Goal: Task Accomplishment & Management: Manage account settings

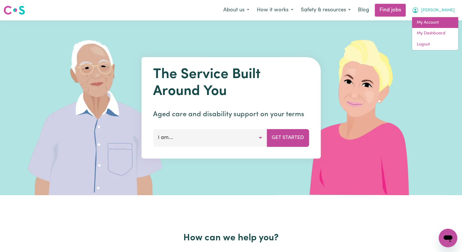
click at [444, 23] on link "My Account" at bounding box center [436, 22] width 46 height 11
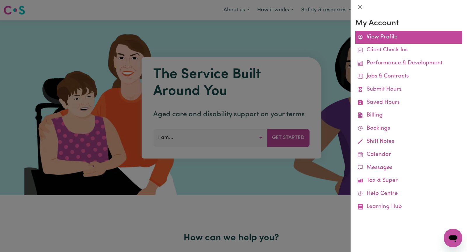
click at [425, 40] on link "View Profile" at bounding box center [408, 37] width 107 height 13
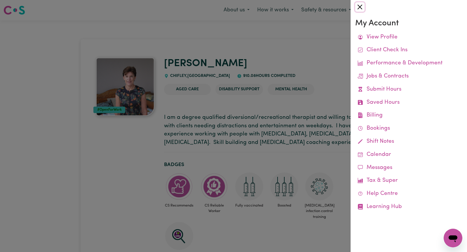
click at [361, 6] on button "Close" at bounding box center [359, 6] width 9 height 9
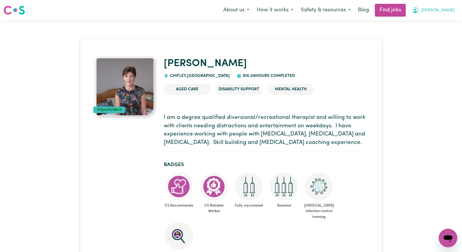
click at [444, 9] on button "[PERSON_NAME]" at bounding box center [434, 10] width 50 height 12
click at [437, 20] on link "My Account" at bounding box center [436, 22] width 46 height 11
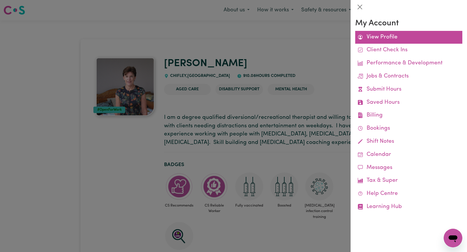
click at [390, 36] on link "View Profile" at bounding box center [408, 37] width 107 height 13
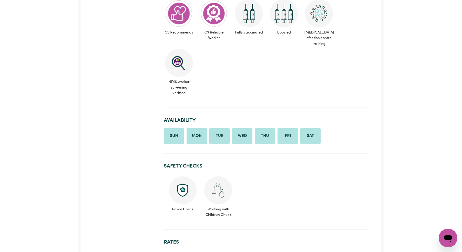
scroll to position [175, 0]
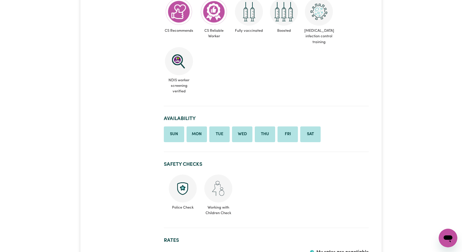
click at [217, 195] on img at bounding box center [219, 189] width 28 height 28
click at [216, 193] on img at bounding box center [219, 189] width 28 height 28
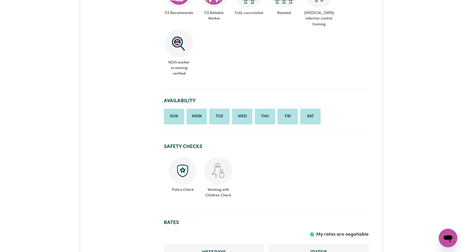
scroll to position [233, 0]
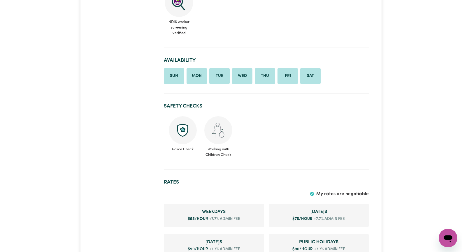
click at [221, 154] on span "Working with Children Check" at bounding box center [218, 150] width 29 height 13
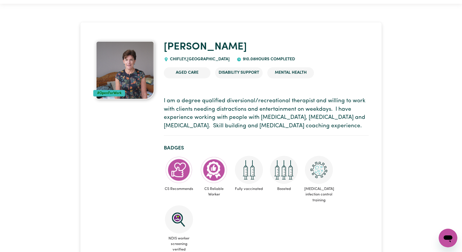
scroll to position [0, 0]
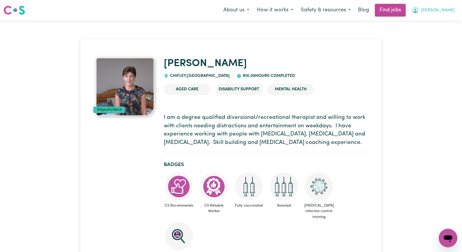
click at [448, 12] on span "[PERSON_NAME]" at bounding box center [439, 10] width 34 height 6
click at [440, 22] on link "My Account" at bounding box center [436, 22] width 46 height 11
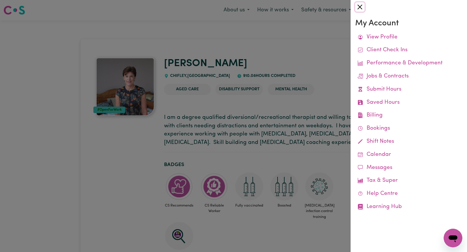
click at [360, 10] on button "Close" at bounding box center [359, 6] width 9 height 9
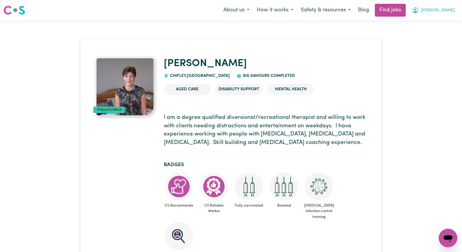
click at [448, 9] on span "[PERSON_NAME]" at bounding box center [439, 10] width 34 height 6
click at [447, 34] on link "My Dashboard" at bounding box center [436, 33] width 46 height 11
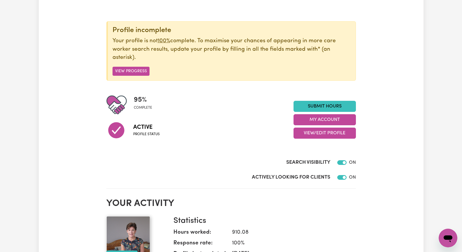
scroll to position [58, 0]
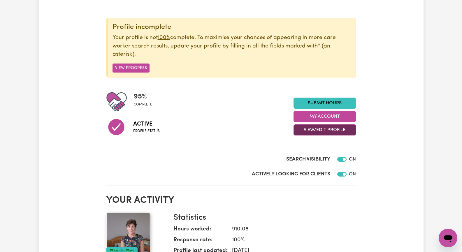
click at [325, 130] on button "View/Edit Profile" at bounding box center [325, 130] width 62 height 11
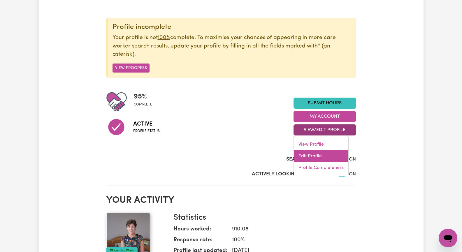
click at [303, 155] on link "Edit Profile" at bounding box center [321, 157] width 55 height 12
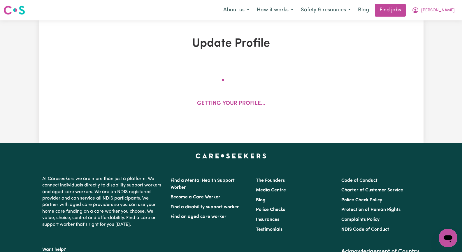
select select "female"
select select "Australian Citizen"
select select "Studying a healthcare related degree or qualification"
select select "55"
select select "75"
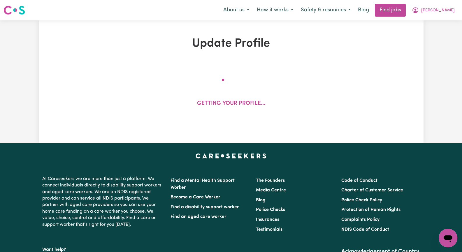
select select "90"
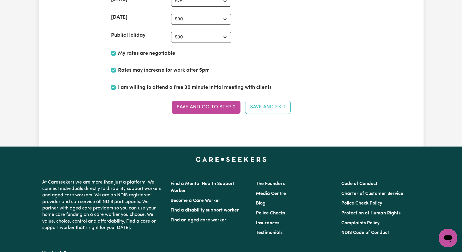
scroll to position [1430, 0]
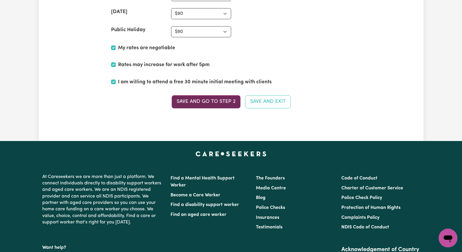
click at [205, 102] on button "Save and go to Step 2" at bounding box center [206, 101] width 69 height 13
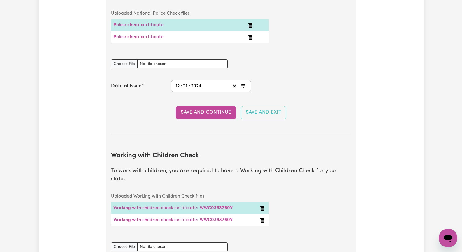
scroll to position [496, 0]
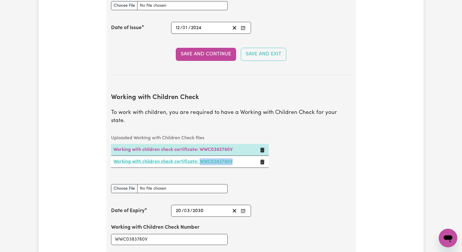
drag, startPoint x: 237, startPoint y: 154, endPoint x: 201, endPoint y: 154, distance: 35.6
click at [201, 156] on td "Working with children check certificate: WWC0383760V" at bounding box center [184, 162] width 147 height 12
copy link "WWC0383760V"
click at [64, 157] on div "Update Profile 1 2 3 4 5 Step 2 : Referees and Safety Checks To have an active …" at bounding box center [231, 176] width 385 height 1271
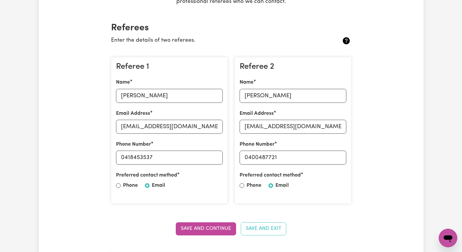
scroll to position [117, 0]
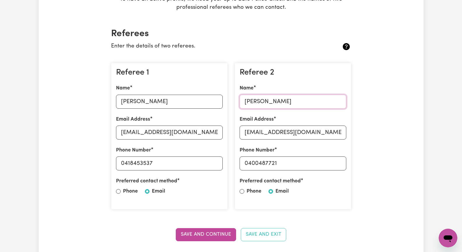
drag, startPoint x: 309, startPoint y: 105, endPoint x: 241, endPoint y: 104, distance: 67.4
click at [241, 104] on input "Veronica John" at bounding box center [293, 102] width 107 height 14
click at [332, 133] on input "veronicajohn491@gmail.com" at bounding box center [293, 133] width 107 height 14
drag, startPoint x: 332, startPoint y: 132, endPoint x: 239, endPoint y: 131, distance: 92.5
click at [239, 131] on div "Referee 2 Name Veronica John Email Address veronicajohn491@gmail.com Phone Numb…" at bounding box center [293, 136] width 117 height 147
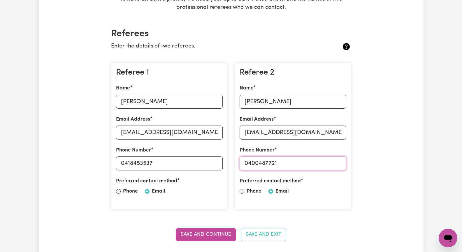
drag, startPoint x: 288, startPoint y: 163, endPoint x: 240, endPoint y: 162, distance: 47.9
click at [240, 162] on input "0400487721" at bounding box center [293, 164] width 107 height 14
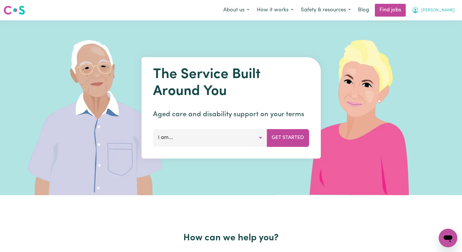
click at [447, 11] on span "[PERSON_NAME]" at bounding box center [439, 10] width 34 height 6
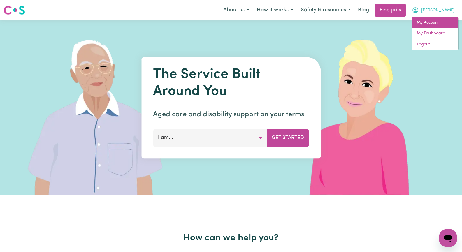
click at [440, 22] on link "My Account" at bounding box center [436, 22] width 46 height 11
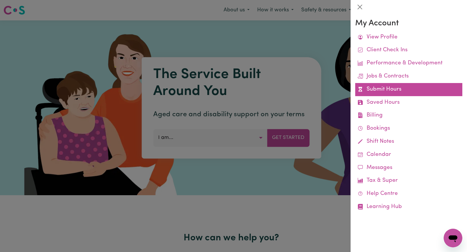
click at [406, 92] on link "Submit Hours" at bounding box center [408, 89] width 107 height 13
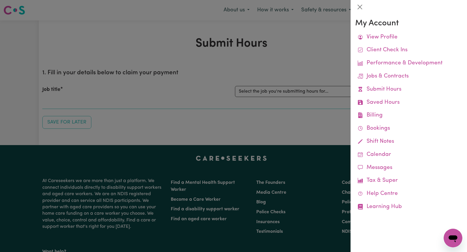
click at [281, 65] on div at bounding box center [233, 126] width 467 height 252
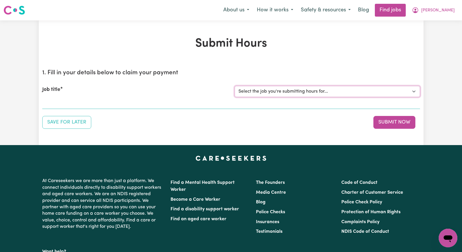
click at [416, 94] on select "Select the job you're submitting hours for... [[PERSON_NAME]] Seeking Mature, P…" at bounding box center [328, 91] width 186 height 11
select select "14011"
click at [235, 86] on select "Select the job you're submitting hours for... [[PERSON_NAME]] Seeking Mature, P…" at bounding box center [328, 91] width 186 height 11
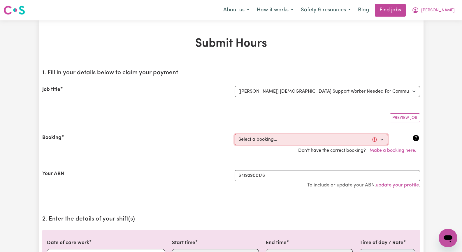
click at [383, 139] on select "Select a booking... [DATE] 09:30am to 11:30am (RECURRING) [DATE] 09:30am to 11:…" at bounding box center [311, 139] width 153 height 11
click at [268, 114] on div "Preview Job" at bounding box center [231, 116] width 378 height 14
click at [397, 151] on button "Make a booking here." at bounding box center [393, 150] width 54 height 11
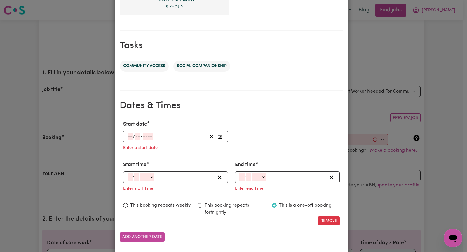
scroll to position [263, 0]
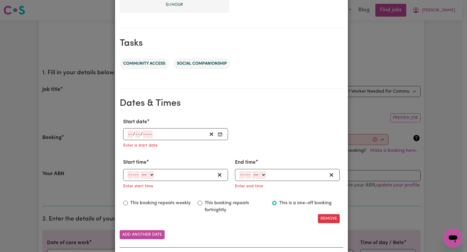
click at [219, 135] on icon "Enter Start date" at bounding box center [220, 134] width 5 height 5
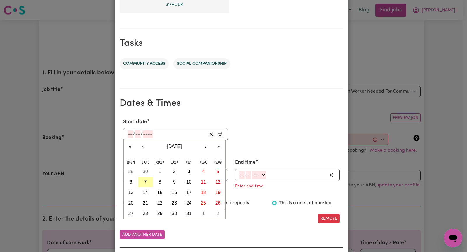
click at [144, 180] on abbr "7" at bounding box center [145, 182] width 3 height 5
type input "[DATE]"
type input "7"
type input "10"
type input "2025"
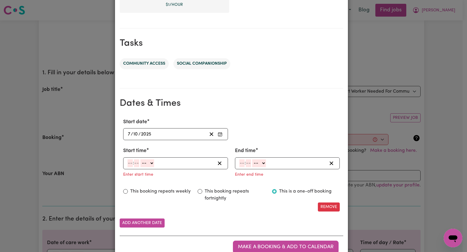
click at [128, 162] on input "number" at bounding box center [130, 164] width 5 height 8
type input "9"
type input "30"
click at [147, 163] on select "-- AM PM" at bounding box center [146, 164] width 14 height 8
select select "am"
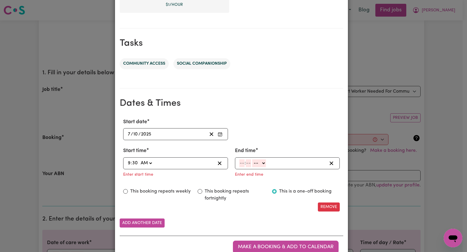
click at [139, 160] on select "-- AM PM" at bounding box center [146, 164] width 14 height 8
type input "09:30"
click at [239, 164] on input "number" at bounding box center [241, 164] width 5 height 8
type input "11"
type input "30"
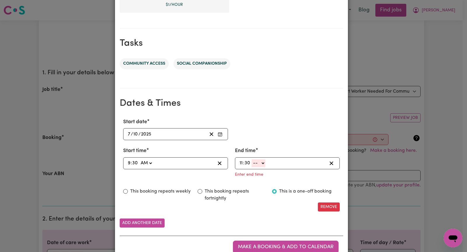
click at [259, 163] on select "-- AM PM" at bounding box center [259, 164] width 14 height 8
select select "am"
click at [252, 160] on select "-- AM PM" at bounding box center [259, 164] width 14 height 8
type input "11:30"
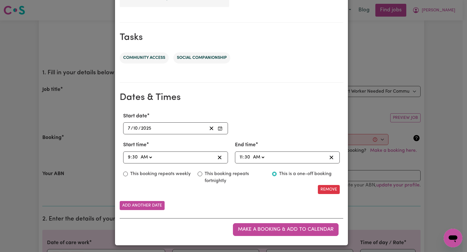
scroll to position [270, 0]
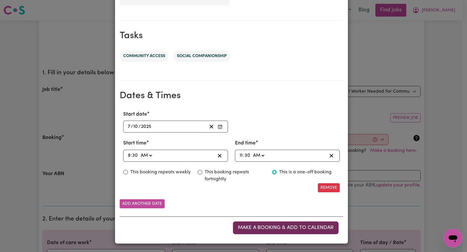
click at [258, 229] on span "Make a booking & add to calendar" at bounding box center [286, 228] width 96 height 5
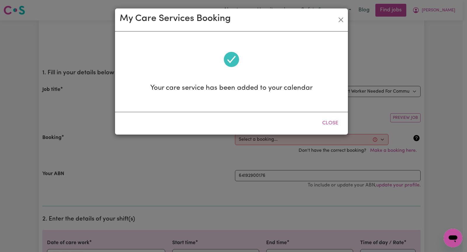
scroll to position [0, 0]
click at [328, 124] on button "Close" at bounding box center [330, 123] width 26 height 13
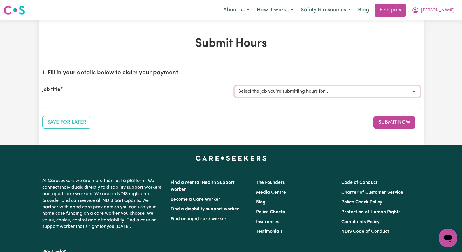
click at [413, 91] on select "Select the job you're submitting hours for... [[PERSON_NAME]] Seeking Mature, P…" at bounding box center [328, 91] width 186 height 11
select select "14011"
click at [235, 86] on select "Select the job you're submitting hours for... [[PERSON_NAME]] Seeking Mature, P…" at bounding box center [328, 91] width 186 height 11
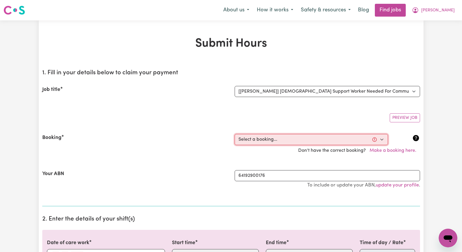
click at [381, 140] on select "Select a booking... Mon, September 15, 2025 - 09:30am to 11:30am (RECURRING) Mo…" at bounding box center [311, 139] width 153 height 11
select select "369164"
click at [235, 134] on select "Select a booking... Mon, September 15, 2025 - 09:30am to 11:30am (RECURRING) Mo…" at bounding box center [311, 139] width 153 height 11
type input "[DATE]"
type input "7"
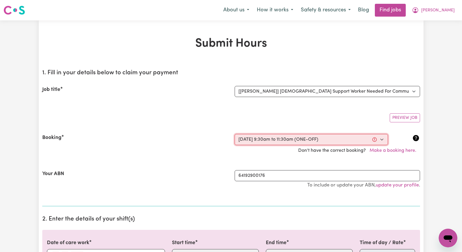
type input "10"
type input "2025"
type input "09:30"
type input "9"
type input "30"
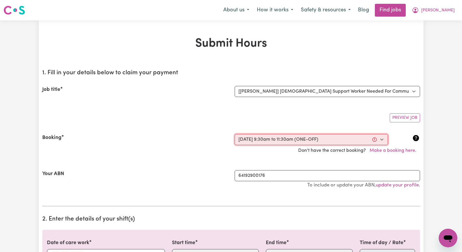
select select "am"
type input "11:30"
type input "11"
type input "30"
select select "am"
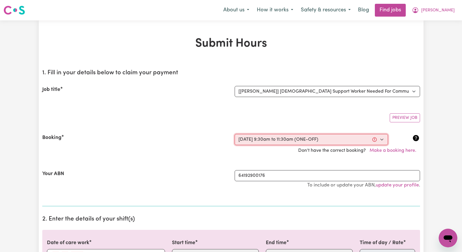
select select "63213"
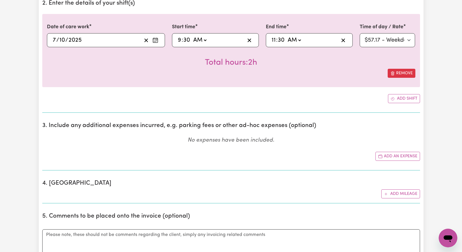
scroll to position [233, 0]
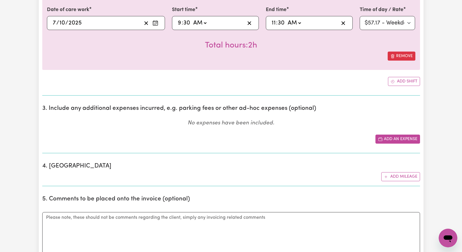
click at [395, 139] on button "Add an expense" at bounding box center [398, 139] width 45 height 9
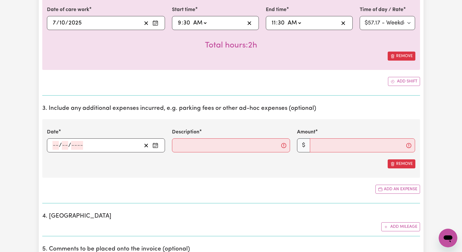
click at [156, 145] on icon "Enter the date of expense" at bounding box center [156, 146] width 6 height 6
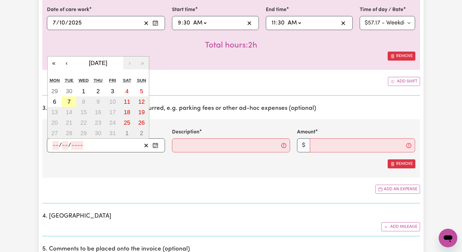
click at [70, 99] on abbr "7" at bounding box center [68, 102] width 3 height 6
type input "[DATE]"
type input "7"
type input "10"
type input "2025"
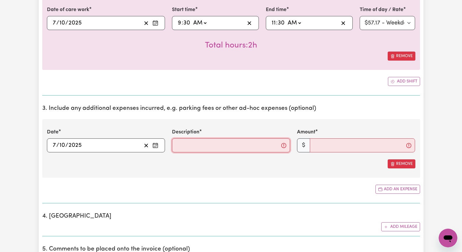
click at [189, 146] on input "Description" at bounding box center [231, 146] width 118 height 14
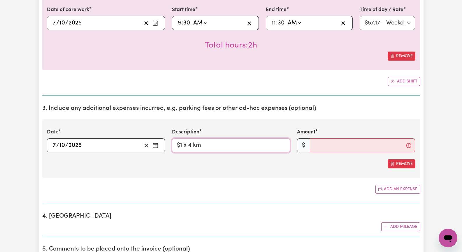
type input "$1 x 4 km"
click at [318, 148] on input "Amount" at bounding box center [362, 146] width 105 height 14
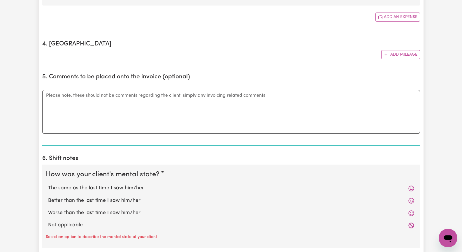
scroll to position [409, 0]
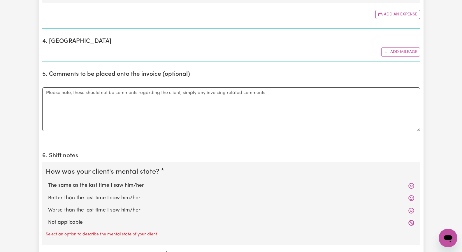
type input "4"
click at [140, 186] on label "The same as the last time I saw him/her" at bounding box center [231, 186] width 366 height 8
click at [48, 182] on input "The same as the last time I saw him/her" at bounding box center [48, 182] width 0 height 0
radio input "true"
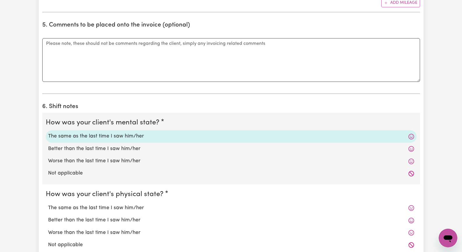
scroll to position [496, 0]
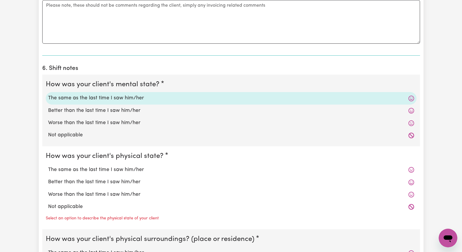
click at [138, 170] on label "The same as the last time I saw him/her" at bounding box center [231, 170] width 366 height 8
click at [48, 166] on input "The same as the last time I saw him/her" at bounding box center [48, 166] width 0 height 0
radio input "true"
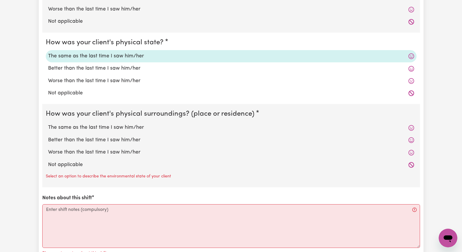
scroll to position [613, 0]
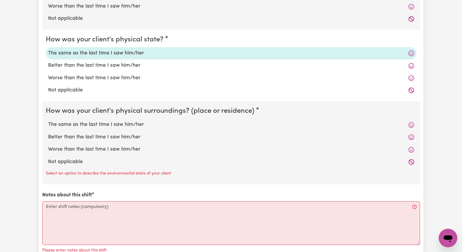
click at [75, 161] on label "Not applicable" at bounding box center [231, 162] width 366 height 8
click at [48, 158] on input "Not applicable" at bounding box center [48, 158] width 0 height 0
radio input "true"
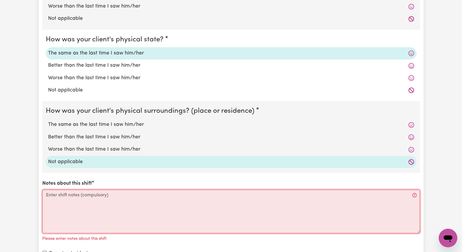
drag, startPoint x: 80, startPoint y: 212, endPoint x: 78, endPoint y: 210, distance: 3.0
click at [80, 212] on textarea "Notes about this shift" at bounding box center [231, 212] width 378 height 44
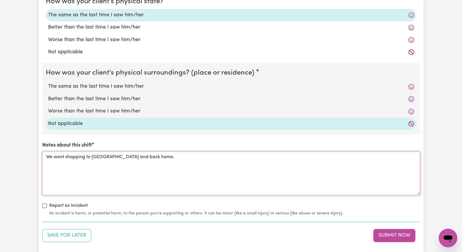
scroll to position [671, 0]
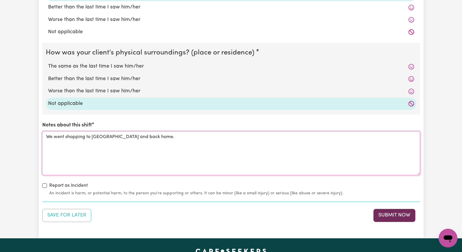
type textarea "We went shopping to Woollahra and back home."
click at [390, 215] on button "Submit Now" at bounding box center [395, 215] width 42 height 13
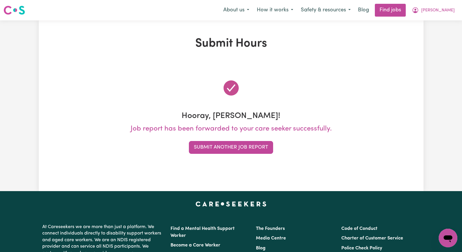
scroll to position [0, 0]
click at [447, 11] on span "[PERSON_NAME]" at bounding box center [439, 10] width 34 height 6
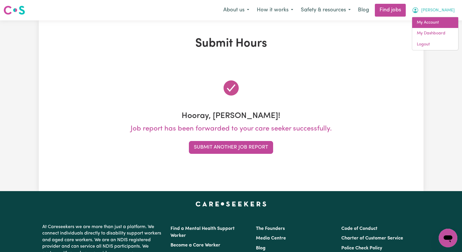
click at [447, 20] on link "My Account" at bounding box center [436, 22] width 46 height 11
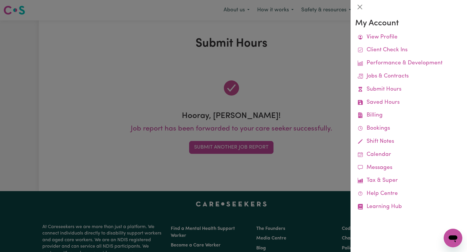
click at [278, 88] on div at bounding box center [233, 126] width 467 height 252
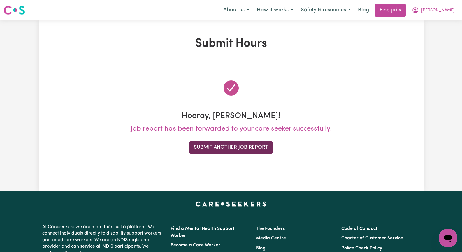
click at [240, 148] on button "Submit Another Job Report" at bounding box center [231, 147] width 84 height 13
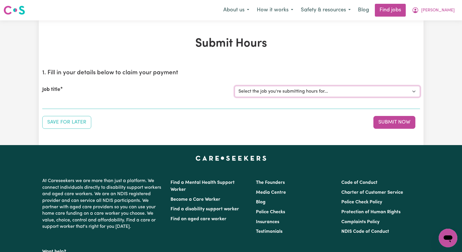
click at [415, 92] on select "Select the job you're submitting hours for... [[PERSON_NAME]] Seeking Mature, P…" at bounding box center [328, 91] width 186 height 11
select select "14611"
click at [235, 86] on select "Select the job you're submitting hours for... [[PERSON_NAME]] Seeking Mature, P…" at bounding box center [328, 91] width 186 height 11
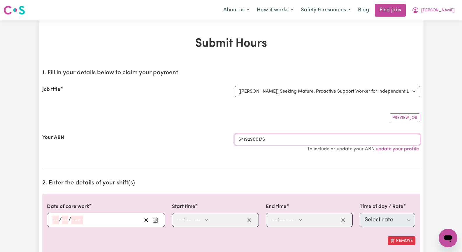
click at [367, 140] on input "64192900176" at bounding box center [328, 139] width 186 height 11
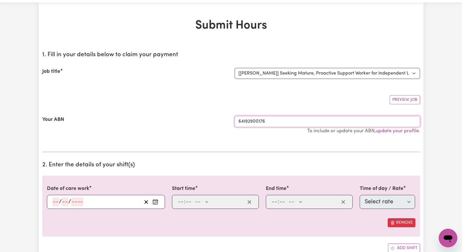
scroll to position [29, 0]
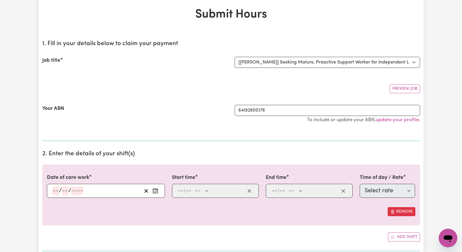
click at [156, 191] on icon "Enter the date of care work" at bounding box center [156, 191] width 6 height 6
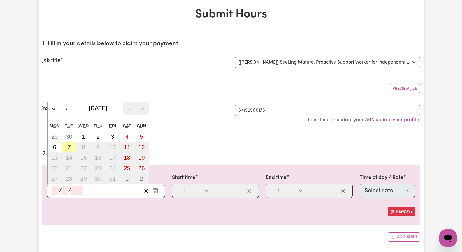
drag, startPoint x: 69, startPoint y: 149, endPoint x: 95, endPoint y: 157, distance: 27.5
click at [70, 149] on abbr "7" at bounding box center [68, 147] width 3 height 6
type input "[DATE]"
type input "7"
type input "10"
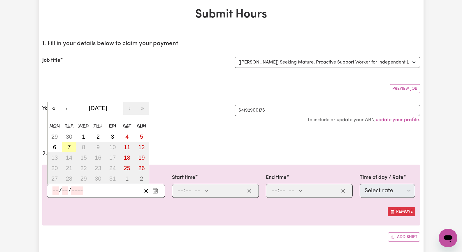
type input "2025"
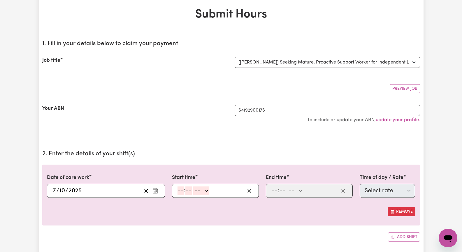
click at [179, 190] on input "number" at bounding box center [181, 191] width 6 height 9
type input "2"
type input "0"
click at [206, 190] on select "-- AM PM" at bounding box center [200, 191] width 16 height 9
select select "pm"
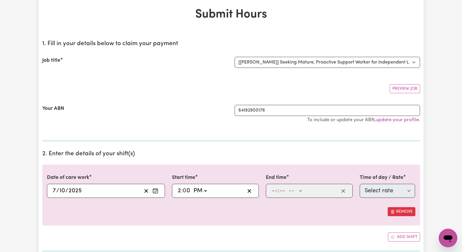
click at [192, 187] on select "-- AM PM" at bounding box center [200, 191] width 16 height 9
type input "14:00"
click at [272, 192] on input "number" at bounding box center [275, 191] width 6 height 9
type input "7"
type input "30"
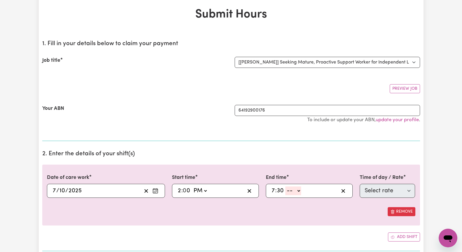
click at [300, 192] on select "-- AM PM" at bounding box center [294, 191] width 16 height 9
select select "pm"
click at [286, 187] on select "-- AM PM" at bounding box center [294, 191] width 16 height 9
type input "19:30"
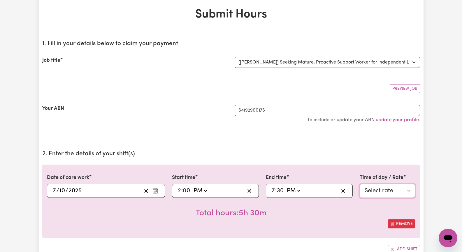
click at [407, 190] on select "Select rate $62.00 - Weekday Daytime - Assistance with Self Care Activities - S…" at bounding box center [388, 191] width 56 height 14
select select "63213"
click at [360, 184] on select "Select rate $62.00 - Weekday Daytime - Assistance with Self Care Activities - S…" at bounding box center [388, 191] width 56 height 14
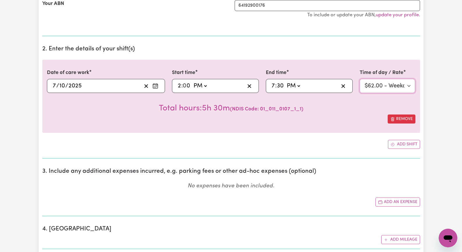
scroll to position [175, 0]
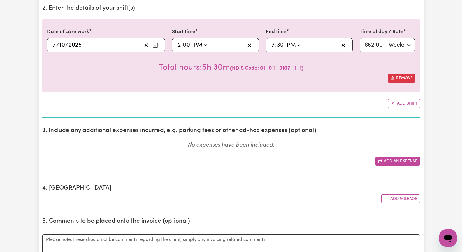
click at [391, 161] on button "Add an expense" at bounding box center [398, 161] width 45 height 9
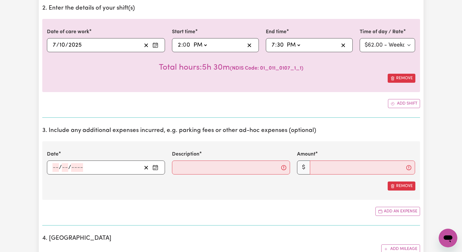
click at [156, 169] on circle "Enter the date of expense" at bounding box center [156, 168] width 1 height 1
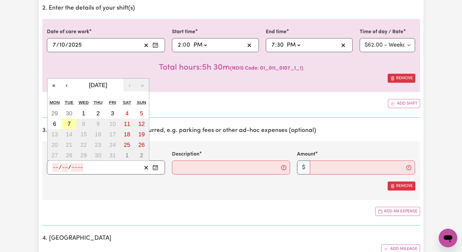
drag, startPoint x: 68, startPoint y: 123, endPoint x: 125, endPoint y: 150, distance: 63.1
click at [69, 123] on abbr "7" at bounding box center [68, 124] width 3 height 6
type input "[DATE]"
type input "7"
type input "10"
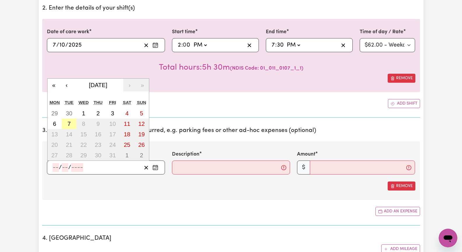
type input "2025"
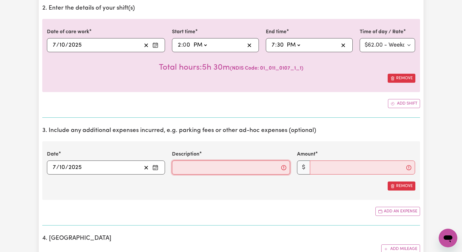
click at [181, 169] on input "Description" at bounding box center [231, 168] width 118 height 14
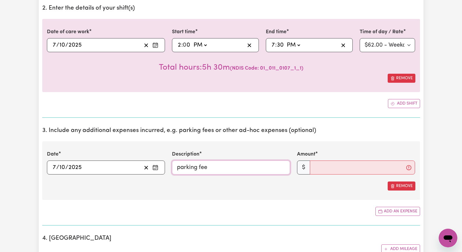
type input "parking fee"
click at [323, 166] on input "Amount" at bounding box center [362, 168] width 105 height 14
type input "11.00"
drag, startPoint x: 331, startPoint y: 198, endPoint x: 335, endPoint y: 199, distance: 3.9
click at [333, 198] on div "Date 2025-10-07 7 / 10 / 2025 « ‹ October 2025 › » Mon Tue Wed Thu Fri Sat Sun …" at bounding box center [231, 171] width 378 height 59
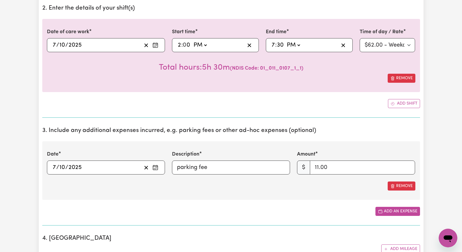
click at [388, 211] on button "Add an expense" at bounding box center [398, 211] width 45 height 9
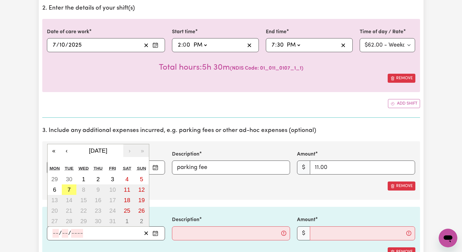
click at [54, 235] on input "number" at bounding box center [56, 233] width 6 height 9
drag, startPoint x: 71, startPoint y: 188, endPoint x: 87, endPoint y: 193, distance: 16.9
click at [71, 188] on button "7" at bounding box center [69, 190] width 15 height 11
type input "[DATE]"
type input "7"
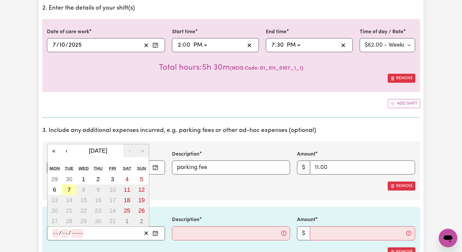
type input "10"
type input "2025"
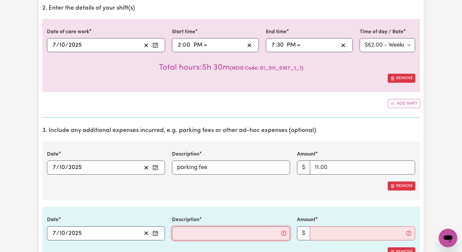
click at [185, 238] on input "Description" at bounding box center [231, 234] width 118 height 14
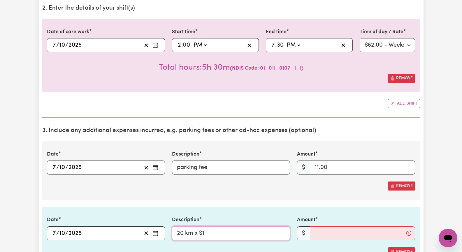
type input "20 km x $1"
click at [319, 233] on input "Amount" at bounding box center [362, 234] width 105 height 14
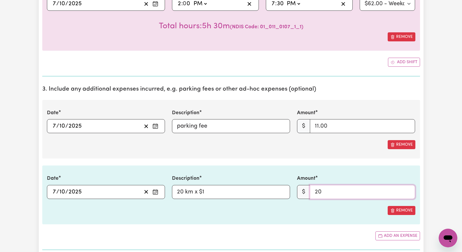
scroll to position [233, 0]
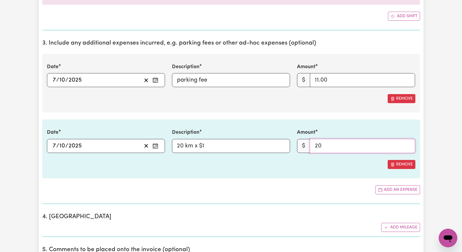
type input "20"
click at [304, 186] on div "Add an expense" at bounding box center [231, 190] width 378 height 9
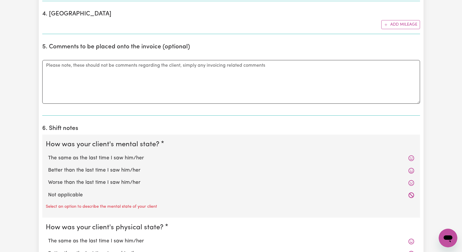
scroll to position [467, 0]
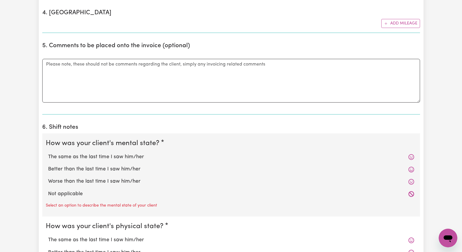
click at [137, 158] on label "The same as the last time I saw him/her" at bounding box center [231, 157] width 366 height 8
click at [48, 153] on input "The same as the last time I saw him/her" at bounding box center [48, 153] width 0 height 0
radio input "true"
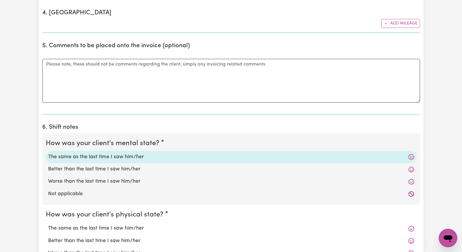
click at [133, 229] on label "The same as the last time I saw him/her" at bounding box center [231, 229] width 366 height 8
click at [48, 225] on input "The same as the last time I saw him/her" at bounding box center [48, 225] width 0 height 0
radio input "true"
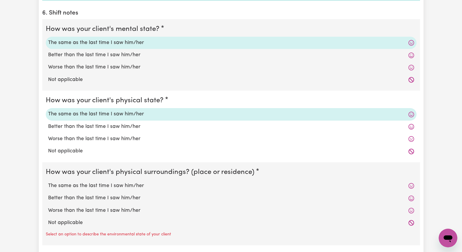
scroll to position [584, 0]
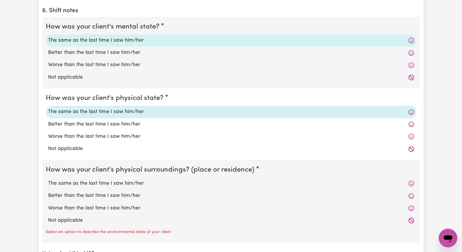
click at [88, 223] on label "Not applicable" at bounding box center [231, 221] width 366 height 8
click at [48, 217] on input "Not applicable" at bounding box center [48, 217] width 0 height 0
radio input "true"
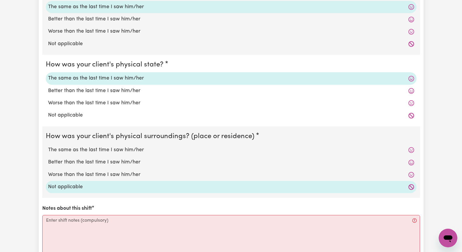
scroll to position [671, 0]
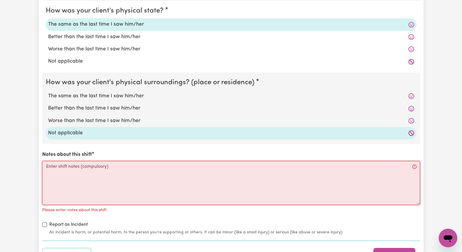
click at [68, 178] on textarea "Notes about this shift" at bounding box center [231, 183] width 378 height 44
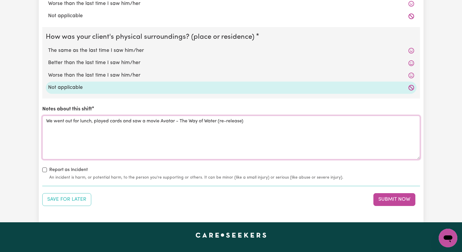
scroll to position [729, 0]
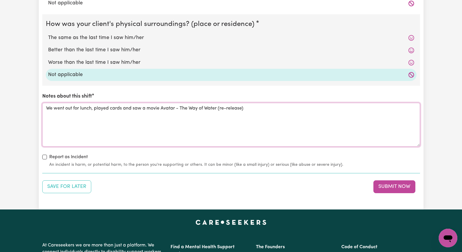
drag, startPoint x: 252, startPoint y: 109, endPoint x: 259, endPoint y: 111, distance: 7.9
click at [252, 109] on textarea "We went out for lunch, played cards and saw a movie Avatar - The Way of Water (…" at bounding box center [231, 125] width 378 height 44
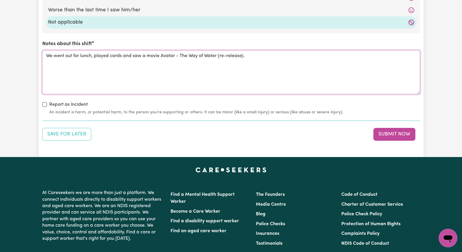
scroll to position [788, 0]
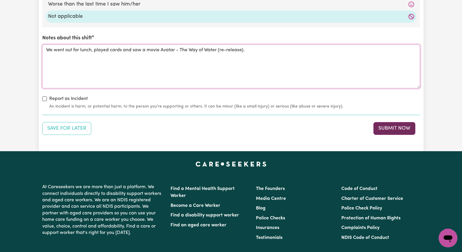
type textarea "We went out for lunch, played cards and saw a movie Avatar - The Way of Water (…"
click at [394, 130] on button "Submit Now" at bounding box center [395, 128] width 42 height 13
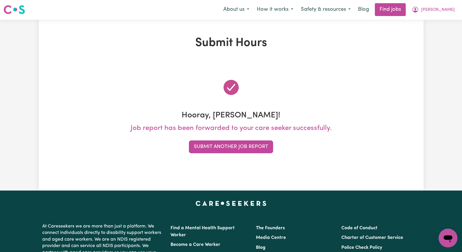
scroll to position [0, 0]
